Goal: Find contact information: Find contact information

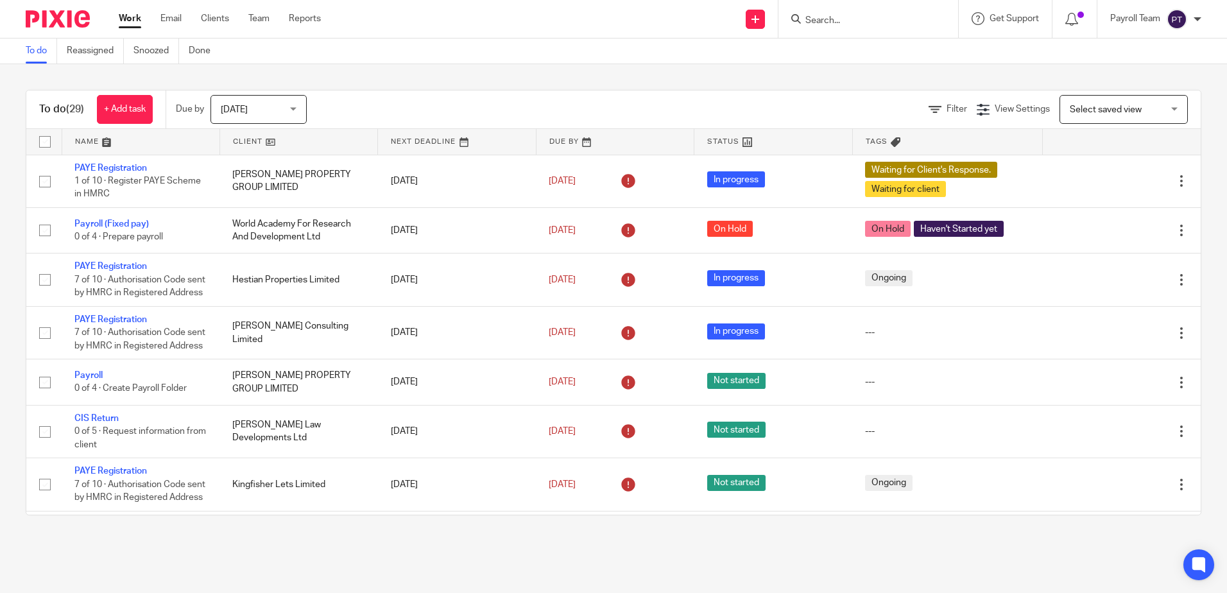
click at [900, 19] on input "Search" at bounding box center [861, 21] width 115 height 12
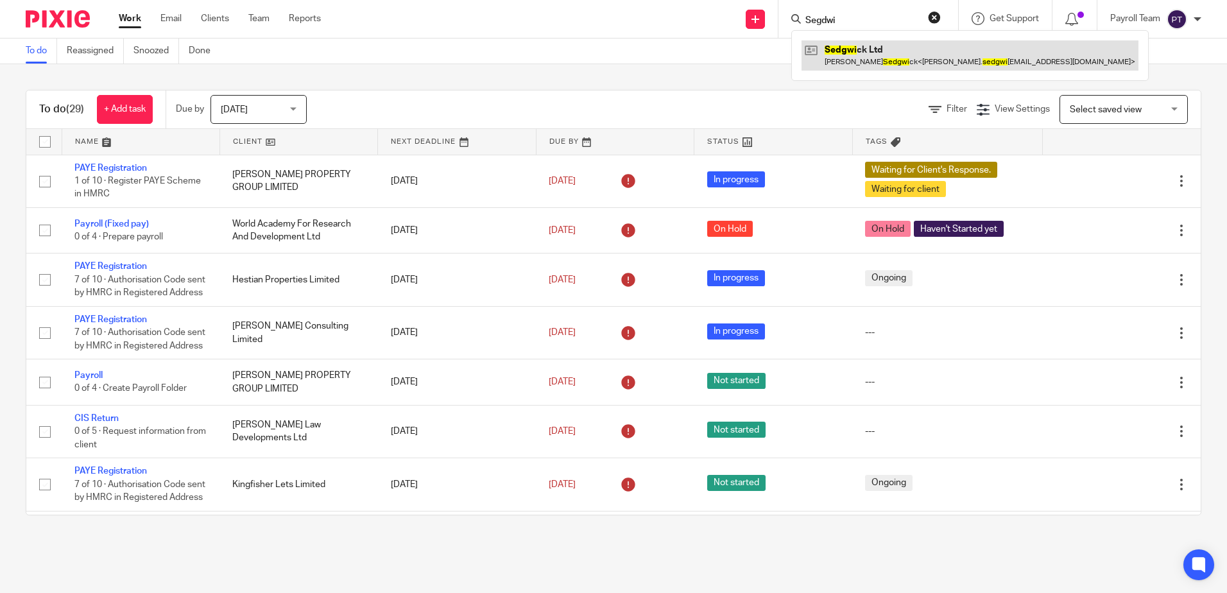
type input "Segdwi"
click at [867, 53] on link at bounding box center [969, 55] width 337 height 30
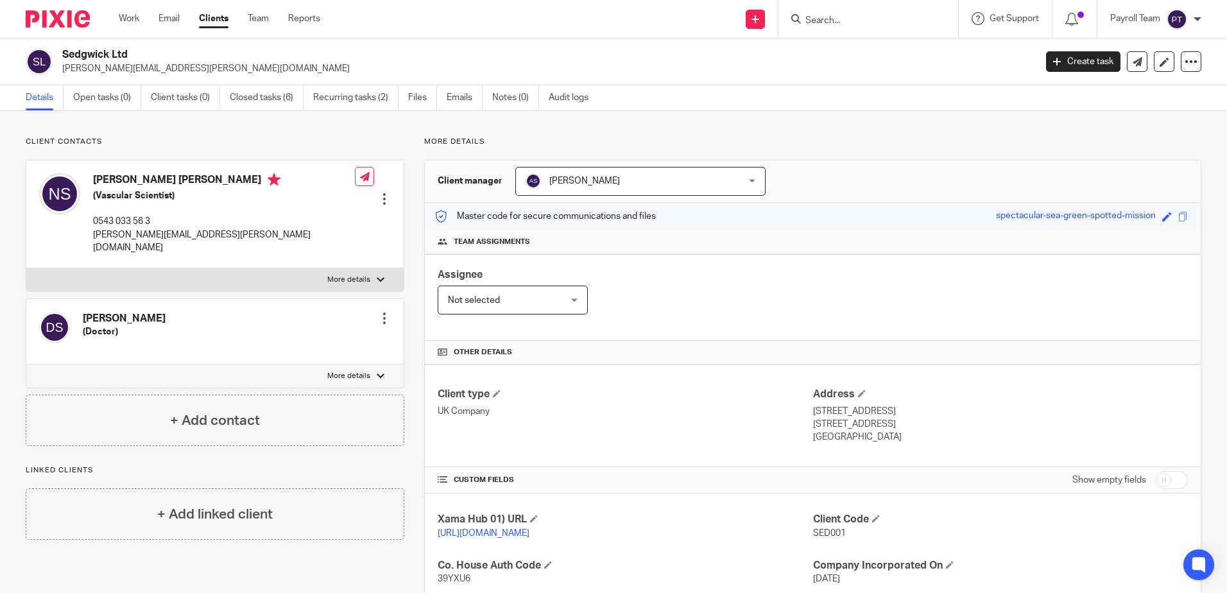
click at [832, 17] on input "Search" at bounding box center [861, 21] width 115 height 12
paste input "zk@gmhsa.com"
type input "zk@gmhsa.com"
click button "submit" at bounding box center [0, 0] width 0 height 0
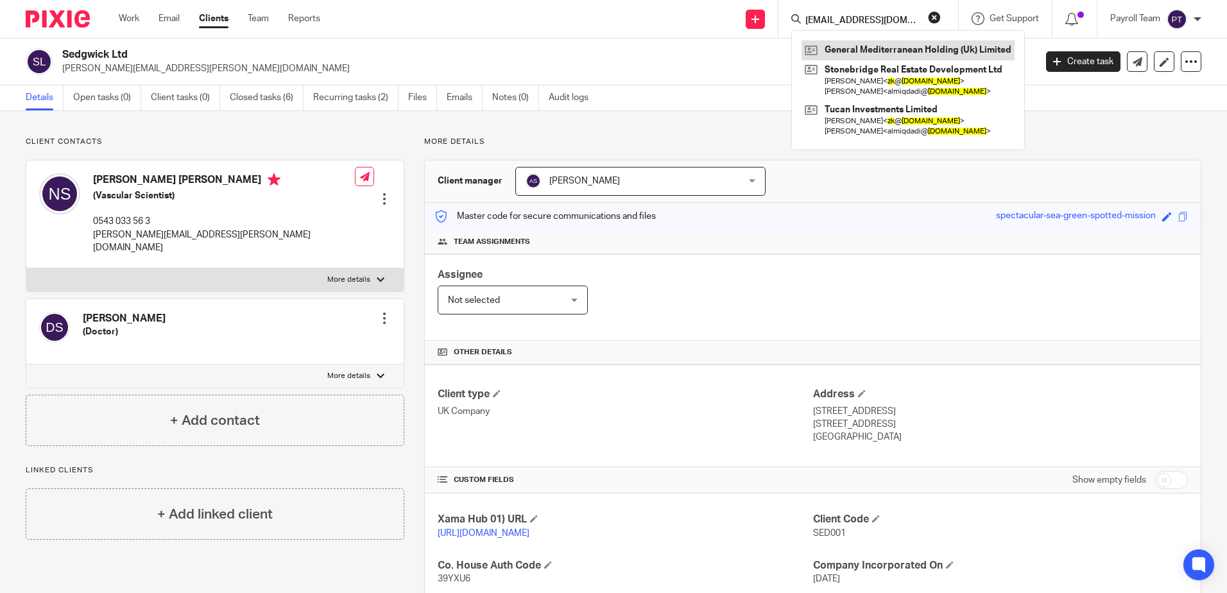
click at [869, 48] on link at bounding box center [907, 49] width 213 height 19
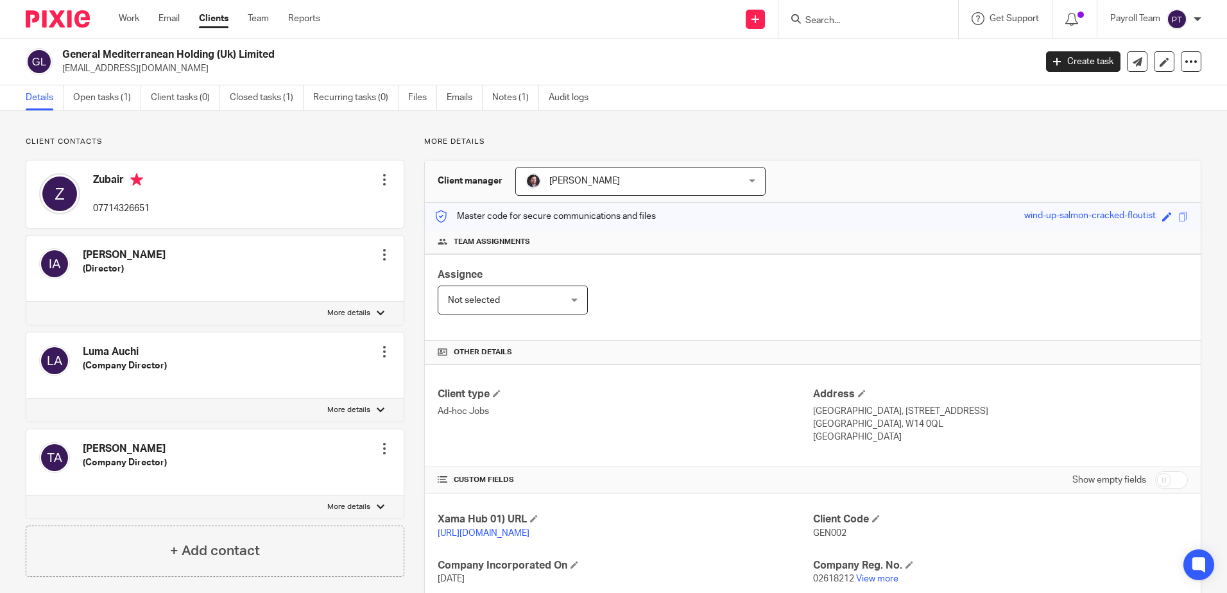
click at [51, 52] on div "General Mediterranean Holding (Uk) Limited zk@gmhsa.com" at bounding box center [526, 61] width 1001 height 27
click at [158, 72] on p "zk@gmhsa.com" at bounding box center [544, 68] width 964 height 13
drag, startPoint x: 175, startPoint y: 52, endPoint x: 64, endPoint y: 39, distance: 112.4
click at [64, 39] on div "General Mediterranean Holding (Uk) Limited zk@gmhsa.com Create task Update from…" at bounding box center [613, 61] width 1227 height 47
copy h2 "General Mediterranean"
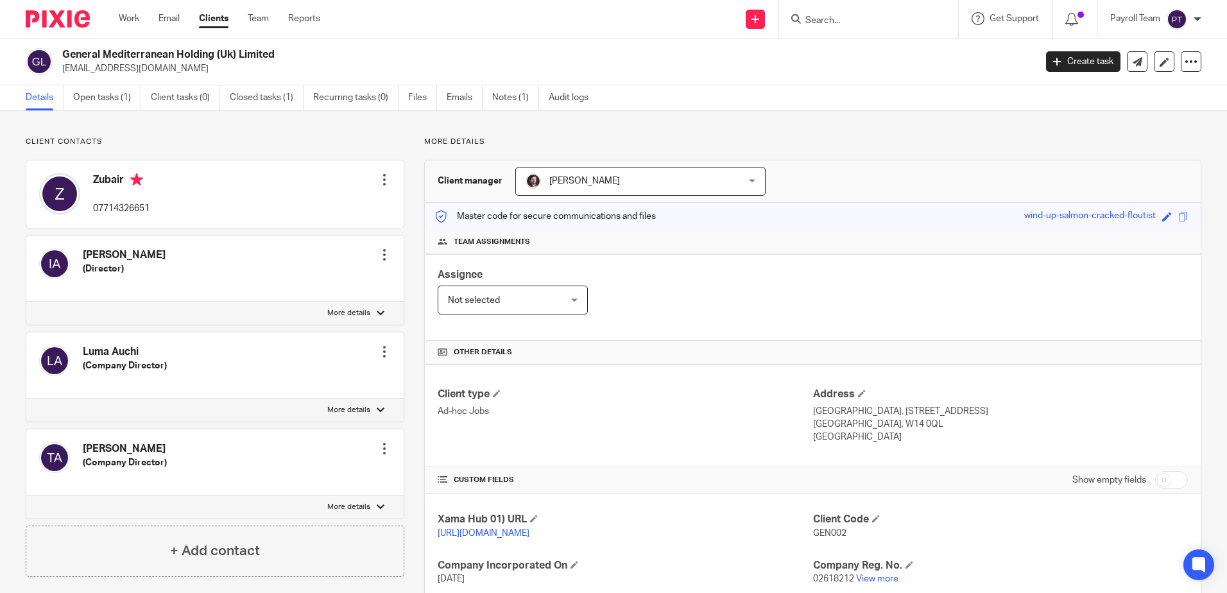
click at [876, 23] on input "Search" at bounding box center [861, 21] width 115 height 12
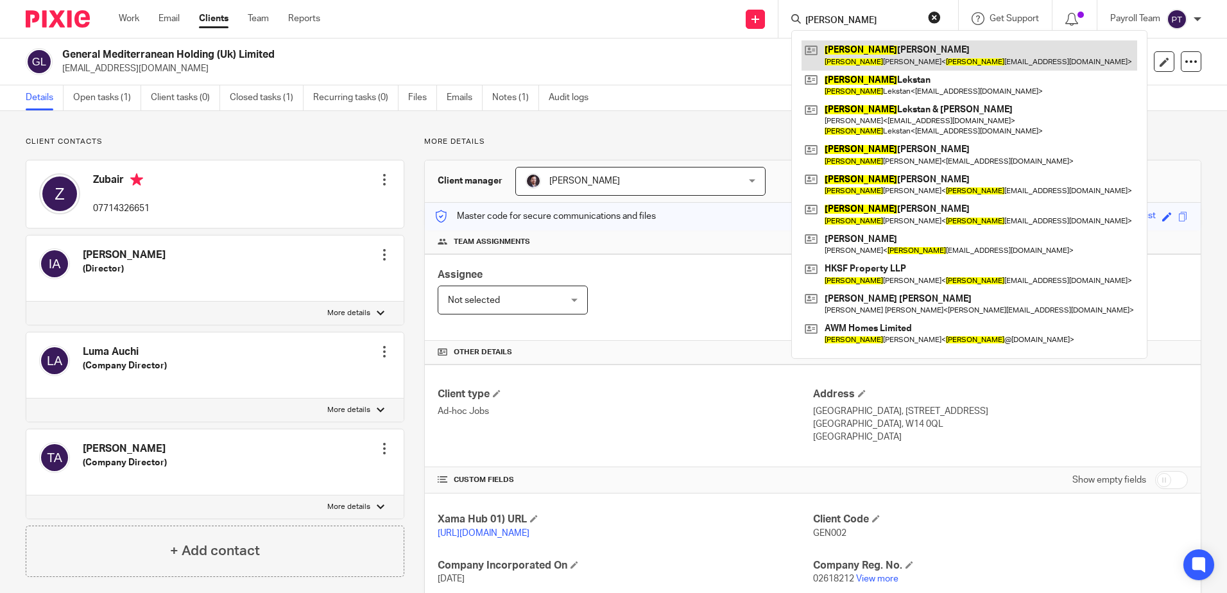
type input "Adam"
click at [885, 62] on link at bounding box center [969, 55] width 336 height 30
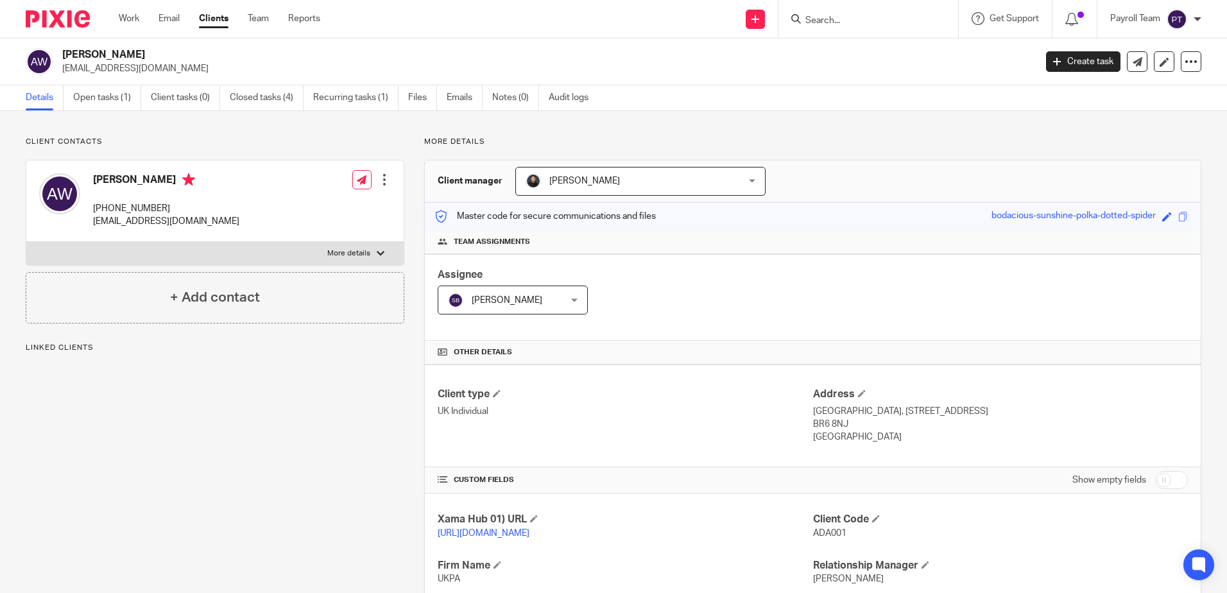
drag, startPoint x: 164, startPoint y: 207, endPoint x: 112, endPoint y: 211, distance: 52.1
click at [112, 211] on p "[PHONE_NUMBER]" at bounding box center [166, 208] width 146 height 13
copy p "7958 321653"
